Goal: Transaction & Acquisition: Purchase product/service

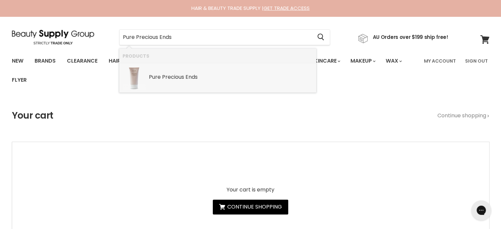
click at [179, 82] on link "Pure Precious Ends SKU: 9333680005524 Pure" at bounding box center [218, 78] width 191 height 23
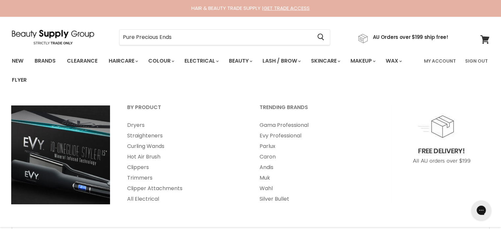
type input "Pure Precious Ends"
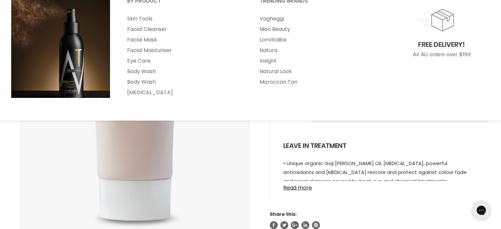
scroll to position [132, 0]
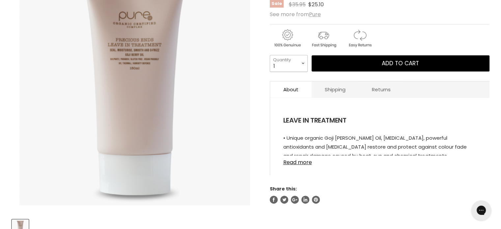
drag, startPoint x: 300, startPoint y: 60, endPoint x: 303, endPoint y: 62, distance: 3.6
click at [300, 60] on select "1 2 3 4 5 6 7 8 9 10+" at bounding box center [289, 63] width 38 height 16
select select "2"
click at [270, 55] on select "1 2 3 4 5 6 7 8 9 10+" at bounding box center [289, 63] width 38 height 16
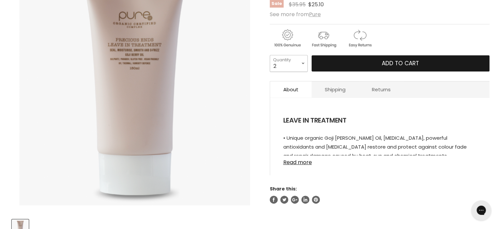
type input "2"
click at [369, 65] on button "Add to cart" at bounding box center [401, 63] width 178 height 16
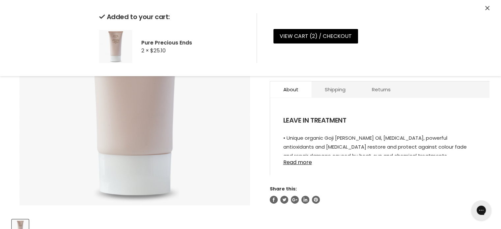
click at [490, 8] on div "Added to your cart: Pure Precious Ends 2 × $25.10 View cart ( 2 ) / Checkout Ch…" at bounding box center [251, 38] width 494 height 76
click at [488, 8] on icon "Close" at bounding box center [488, 8] width 4 height 4
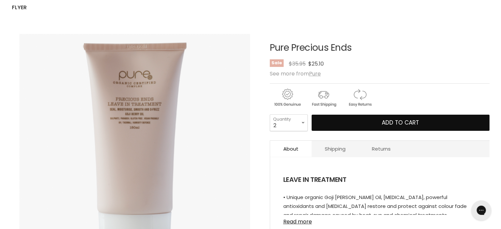
scroll to position [0, 0]
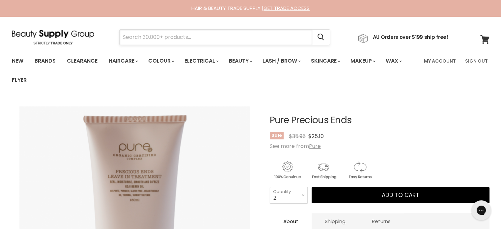
paste input "Milkshake Icy Blonde"
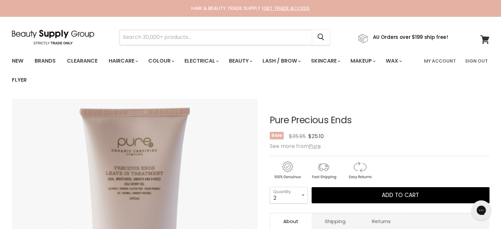
type input "Milkshake Icy Blonde"
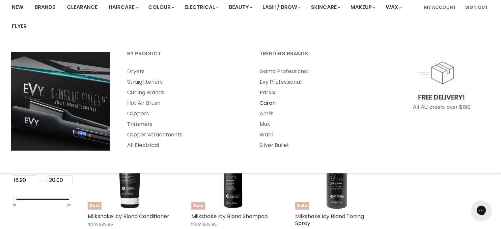
scroll to position [132, 0]
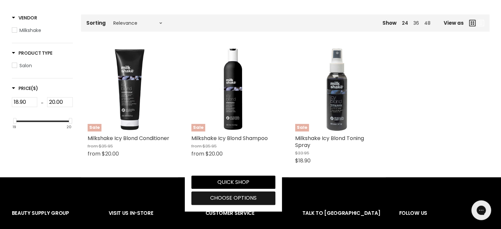
click at [235, 197] on span "Choose options" at bounding box center [233, 198] width 46 height 8
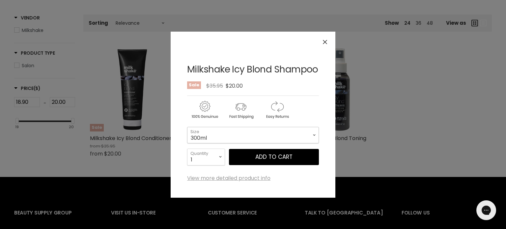
click at [231, 135] on select "300ml 1 Litre" at bounding box center [253, 135] width 132 height 16
click at [214, 134] on select "300ml 1 Litre" at bounding box center [253, 135] width 132 height 16
drag, startPoint x: 210, startPoint y: 156, endPoint x: 209, endPoint y: 151, distance: 4.7
click at [210, 156] on select "1 2 3 4 5 6 7 8 9 10+" at bounding box center [206, 157] width 38 height 16
select select "2"
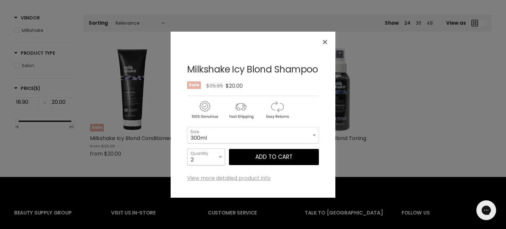
click at [187, 149] on select "1 2 3 4 5 6 7 8 9 10+" at bounding box center [206, 157] width 38 height 16
type input "2"
click at [266, 160] on span "Add to cart" at bounding box center [273, 157] width 37 height 8
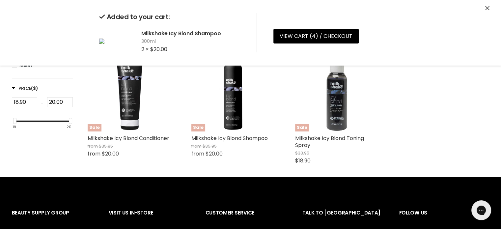
click at [488, 8] on icon "Close" at bounding box center [488, 8] width 4 height 4
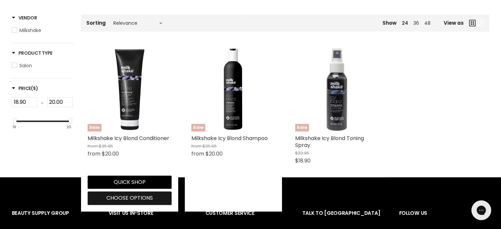
click at [123, 198] on span "Choose options" at bounding box center [129, 198] width 46 height 8
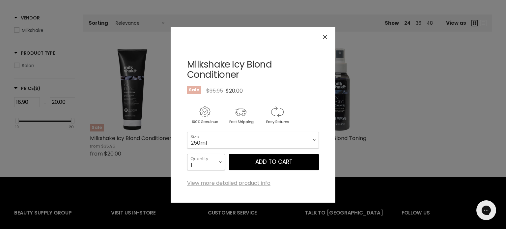
drag, startPoint x: 218, startPoint y: 163, endPoint x: 212, endPoint y: 158, distance: 7.5
click at [218, 163] on select "1 2 3 4 5 6 7 8 9 10+" at bounding box center [206, 162] width 38 height 16
select select "2"
click at [187, 154] on select "1 2 3 4 5 6 7 8 9 10+" at bounding box center [206, 162] width 38 height 16
type input "2"
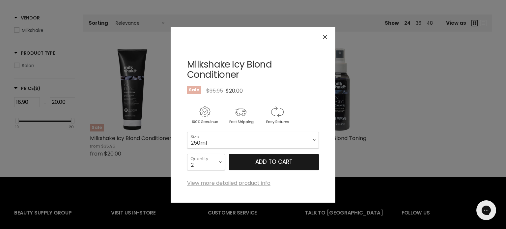
click at [262, 162] on span "Add to cart" at bounding box center [273, 162] width 37 height 8
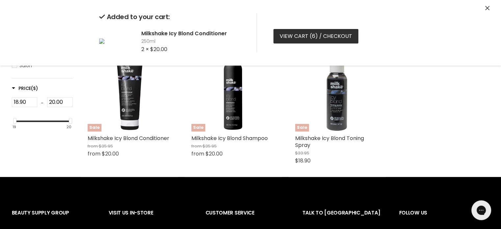
click at [328, 36] on link "View cart ( 6 ) / Checkout" at bounding box center [316, 36] width 85 height 15
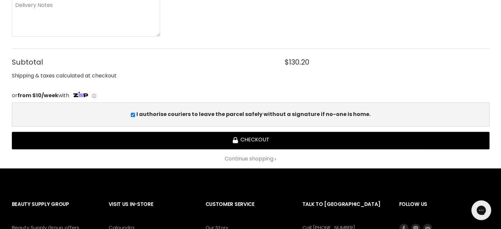
scroll to position [330, 0]
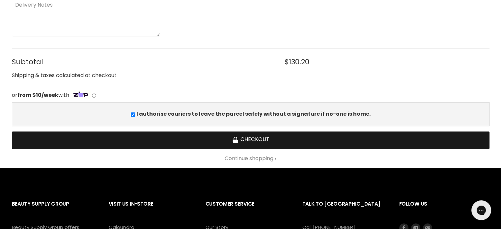
click at [264, 137] on button "Checkout" at bounding box center [251, 140] width 478 height 17
